Goal: Task Accomplishment & Management: Use online tool/utility

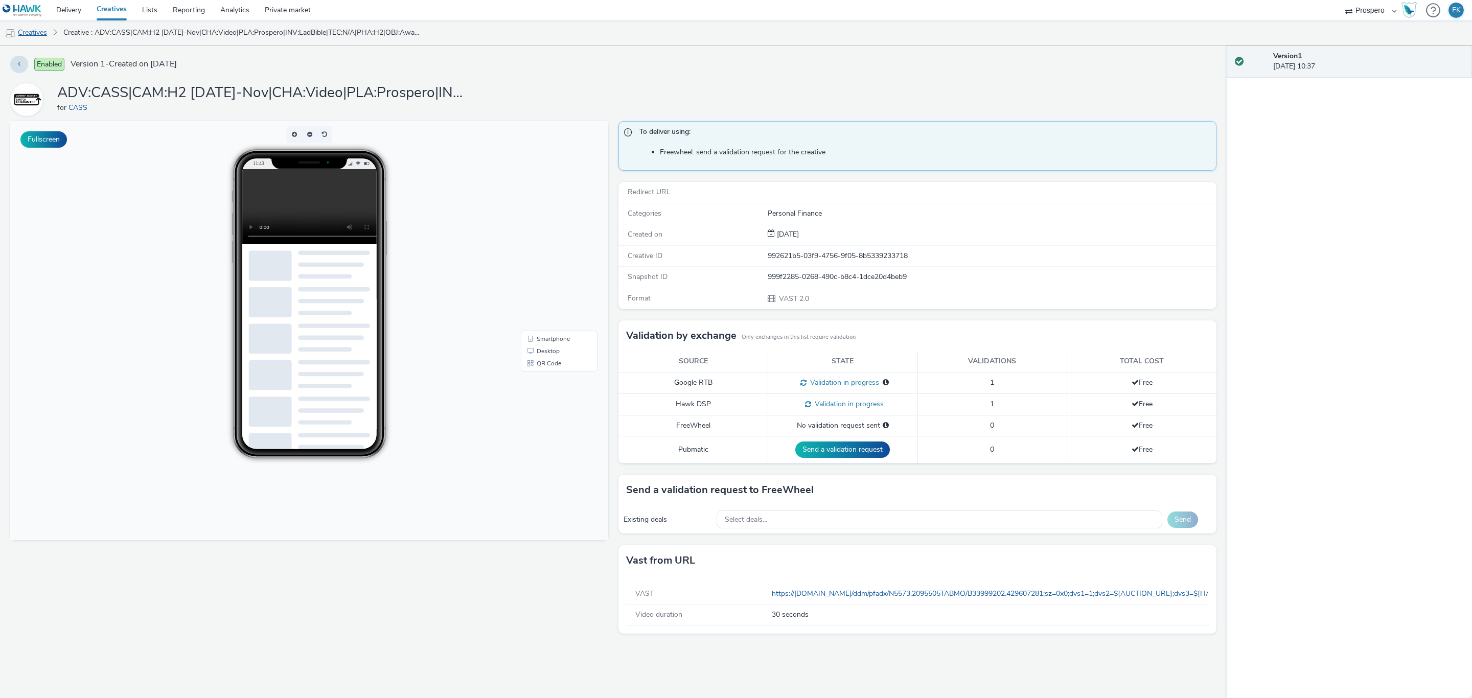
click at [37, 32] on link "Creatives" at bounding box center [26, 32] width 52 height 25
